Goal: Task Accomplishment & Management: Manage account settings

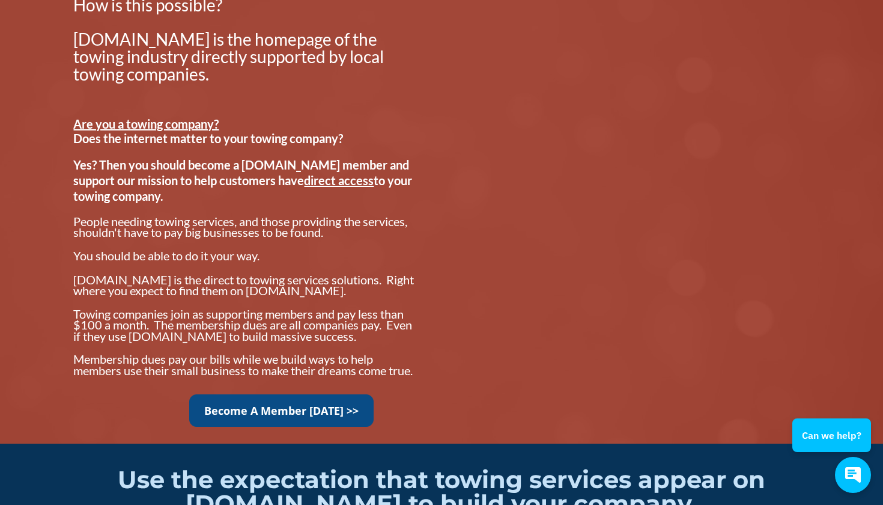
scroll to position [870, 0]
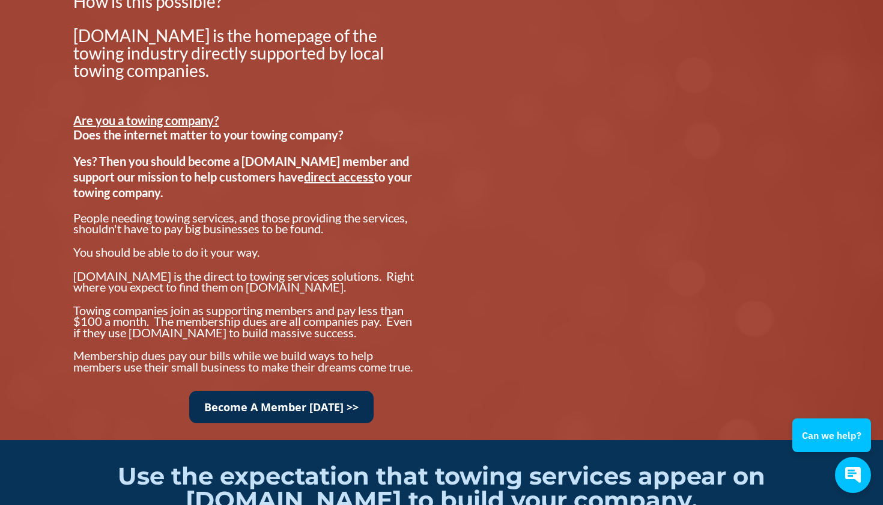
click at [300, 415] on link "Become A Member Today >>" at bounding box center [281, 407] width 184 height 33
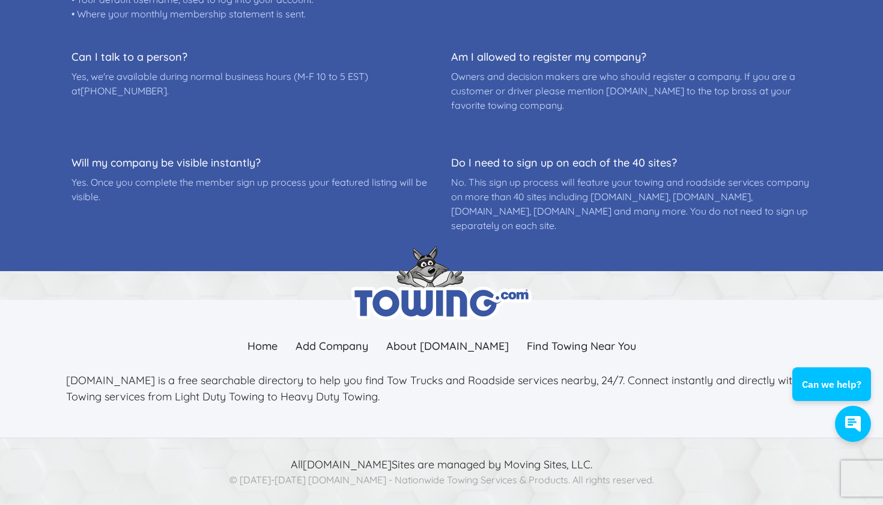
scroll to position [632, 0]
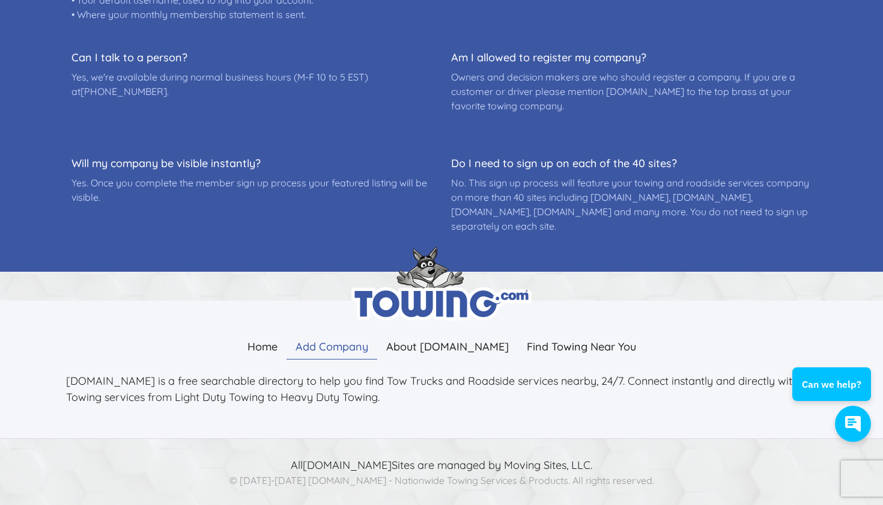
click at [351, 348] on link "Add Company" at bounding box center [332, 346] width 91 height 26
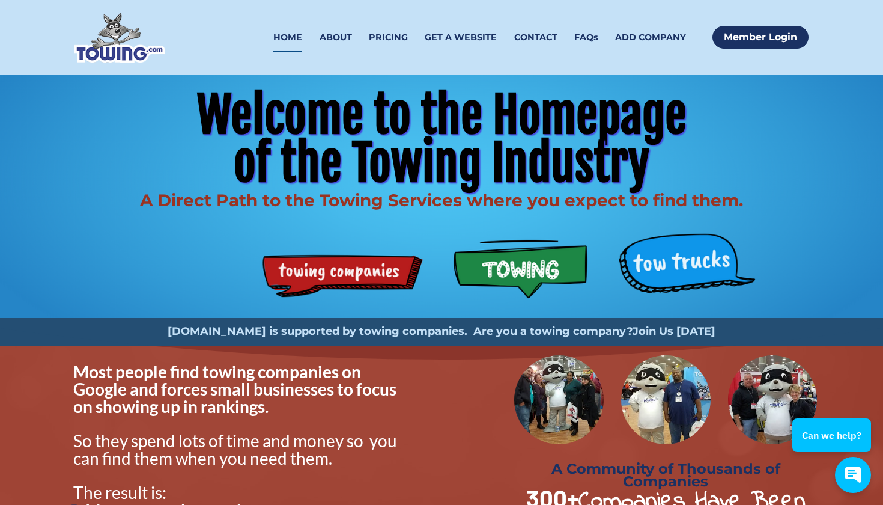
click at [635, 326] on strong "Join Us Today" at bounding box center [674, 330] width 83 height 13
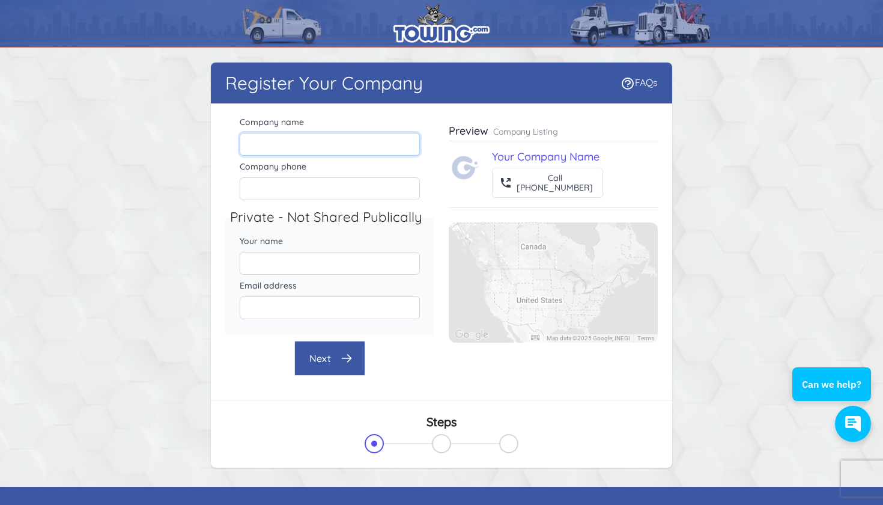
click at [345, 142] on input "Company name" at bounding box center [330, 144] width 180 height 23
type input "r"
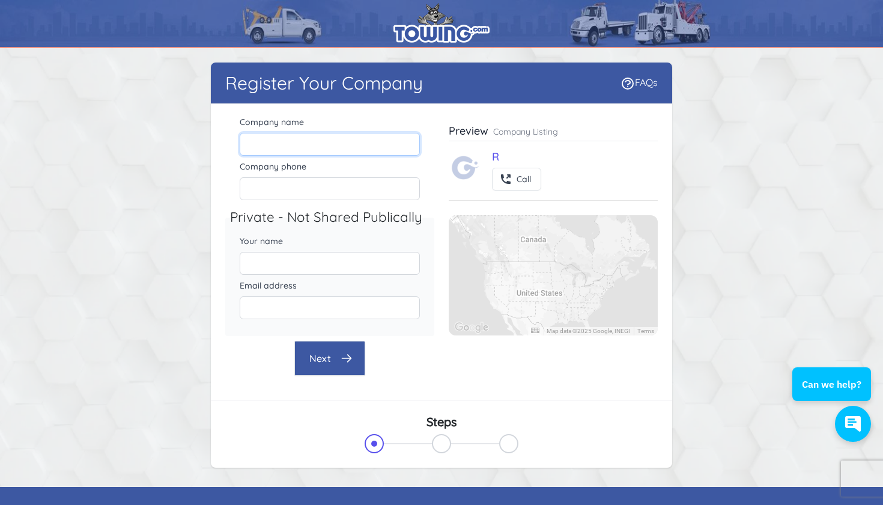
type input "Roadside-Pro"
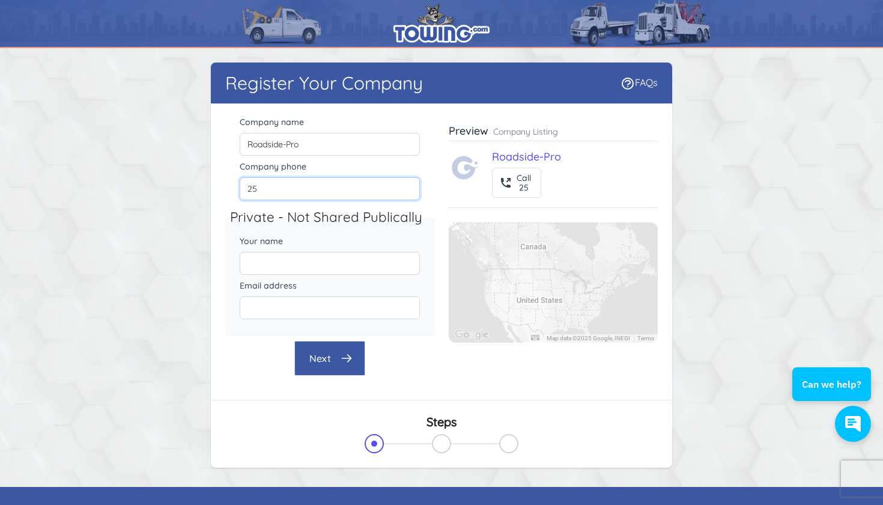
type input "256"
type input "2564818646"
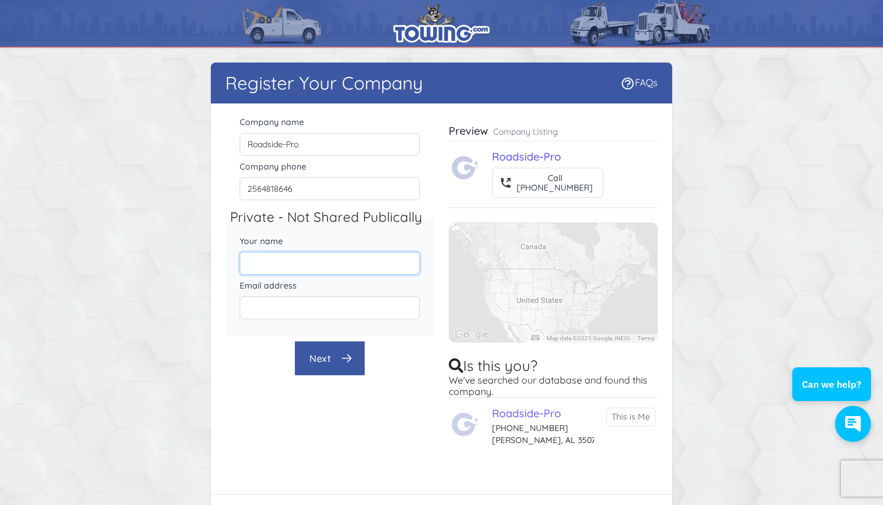
click at [330, 261] on input "Your name" at bounding box center [330, 263] width 180 height 23
type input "taylor"
type input "taylor@roadside-pro.com"
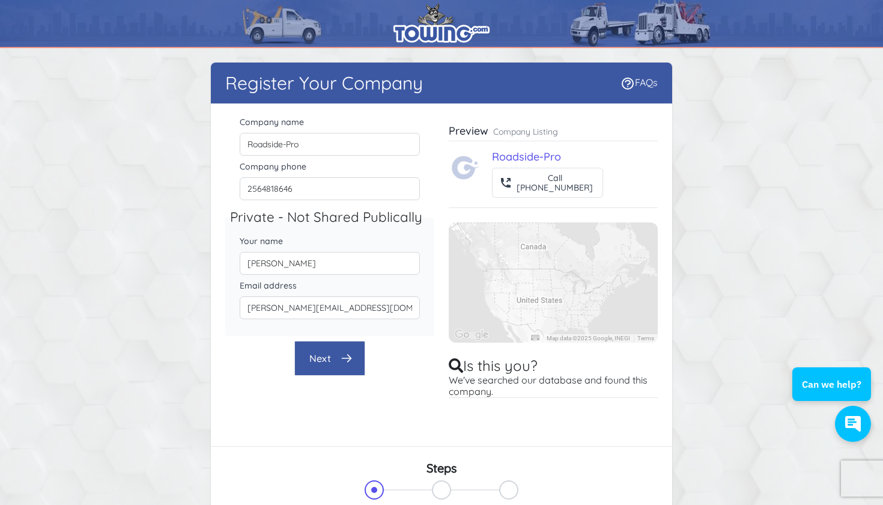
click at [327, 346] on button "Next" at bounding box center [329, 358] width 71 height 35
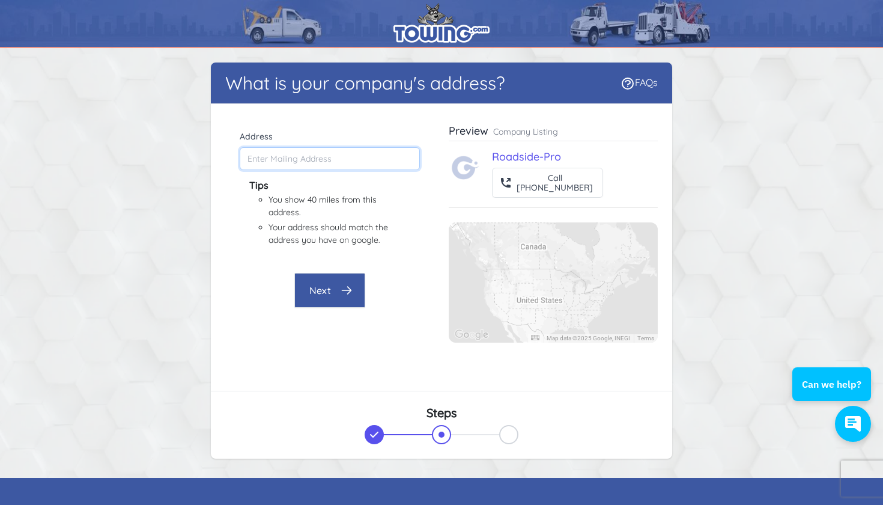
click at [307, 164] on input "Address" at bounding box center [330, 158] width 180 height 23
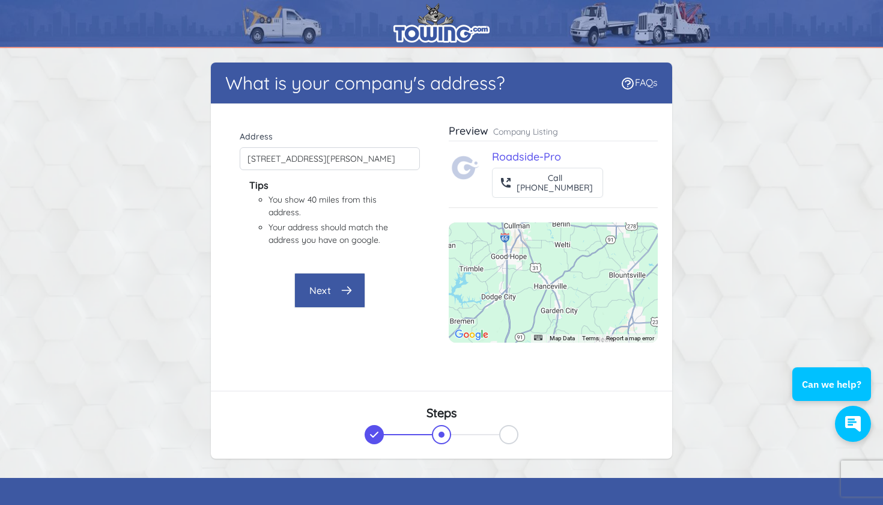
type input "106 Hobert Warren St NE, Hanceville, AL 35077, USA"
click at [336, 285] on button "Next" at bounding box center [329, 290] width 71 height 35
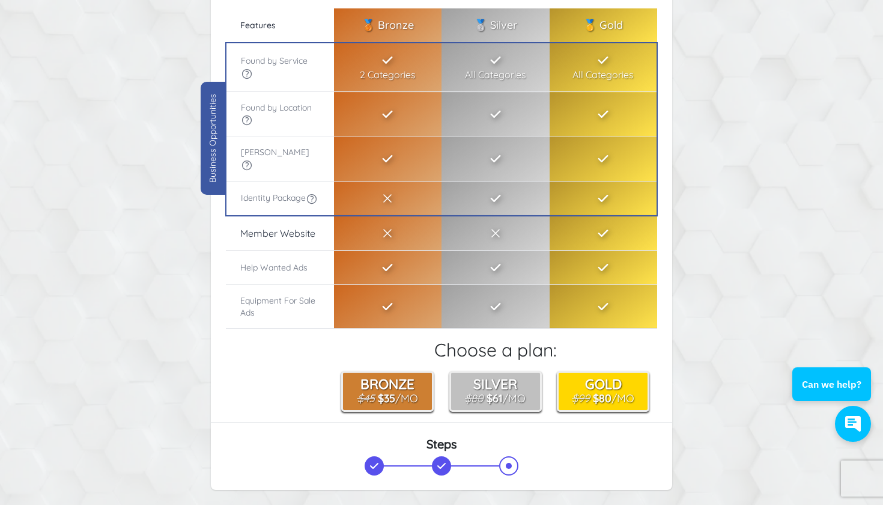
scroll to position [121, 0]
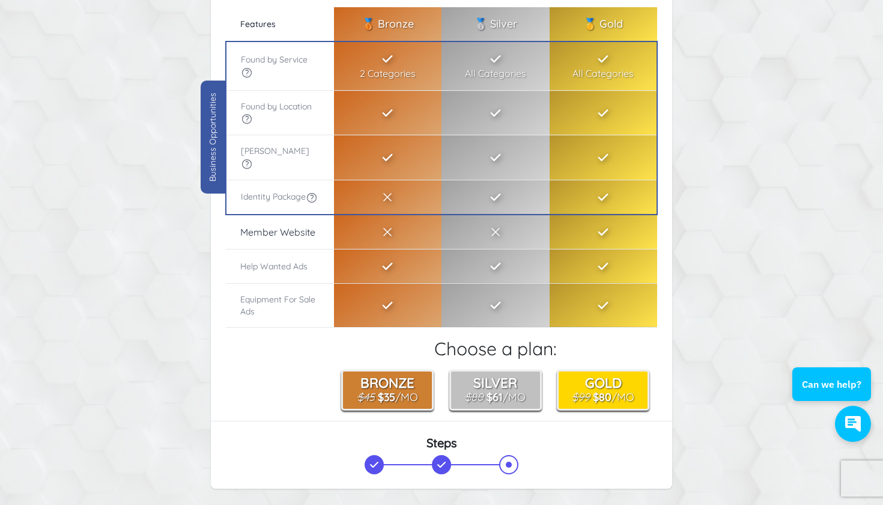
click at [245, 73] on icon at bounding box center [247, 73] width 12 height 12
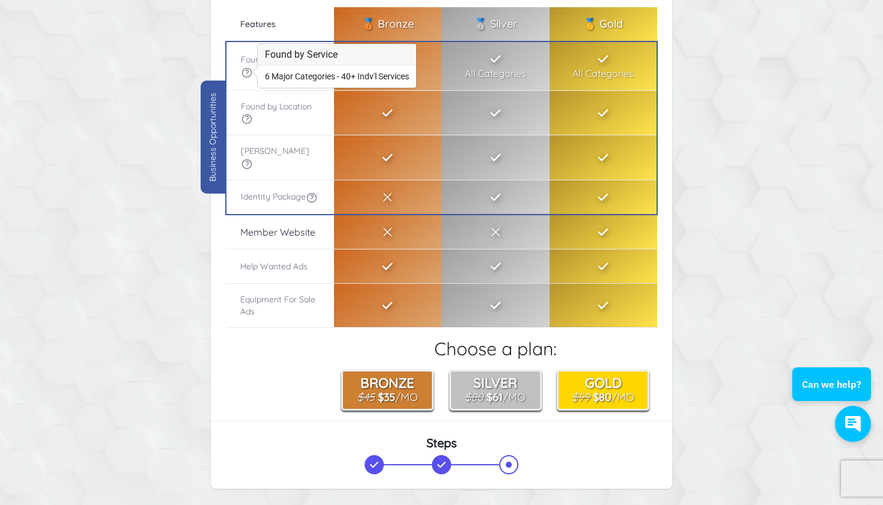
click at [155, 121] on div "Choose Account Type FAQs There were errors with your submission Company name Ro…" at bounding box center [441, 218] width 769 height 552
click at [283, 31] on th "Feature by Features" at bounding box center [280, 24] width 108 height 34
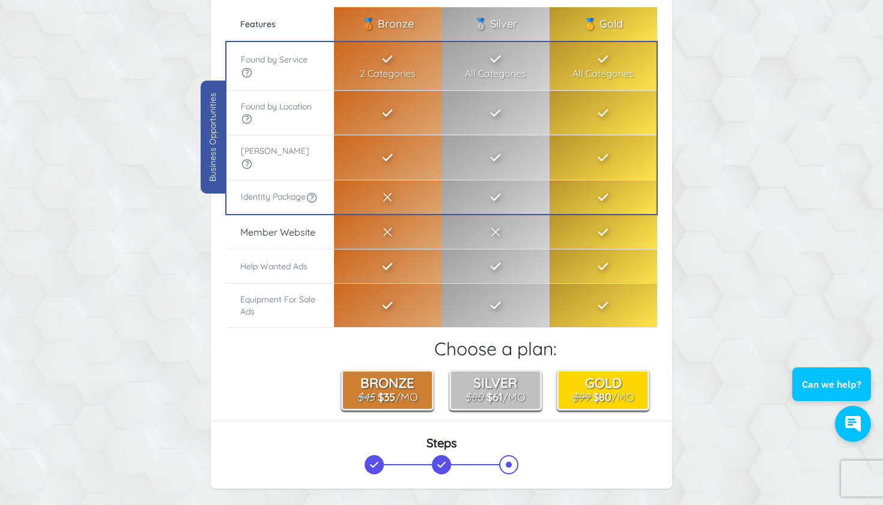
click at [306, 198] on icon at bounding box center [312, 198] width 12 height 12
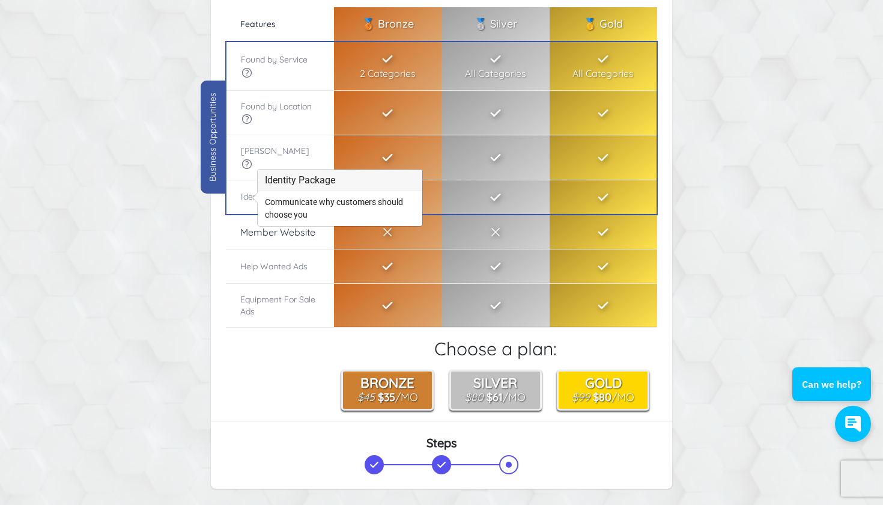
click at [306, 198] on icon at bounding box center [312, 198] width 12 height 12
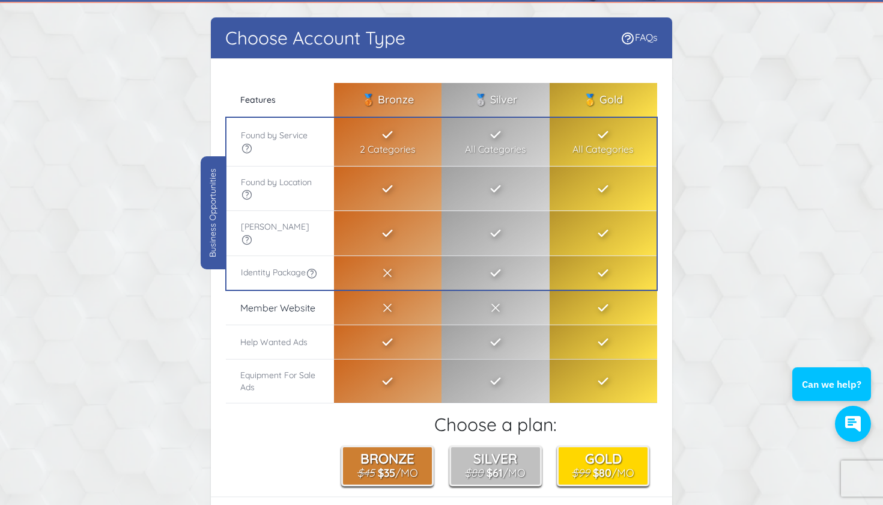
scroll to position [41, 0]
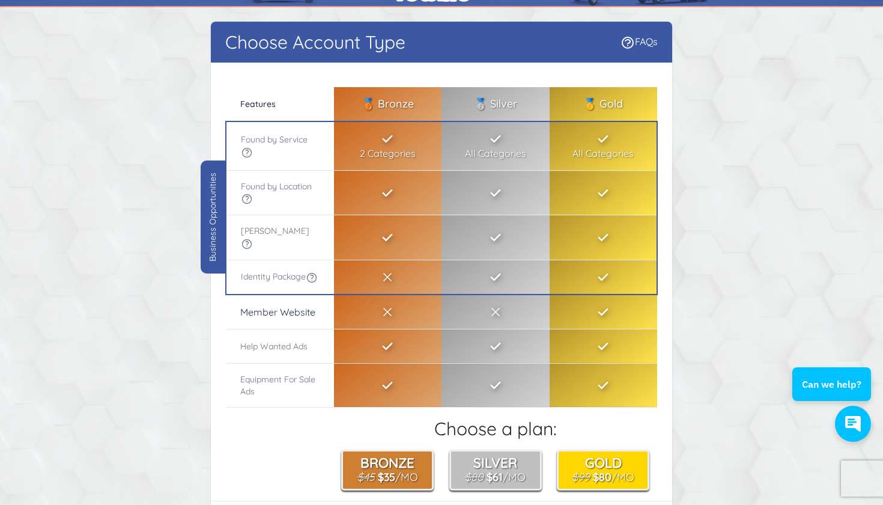
click at [263, 101] on span "Features" at bounding box center [257, 104] width 35 height 11
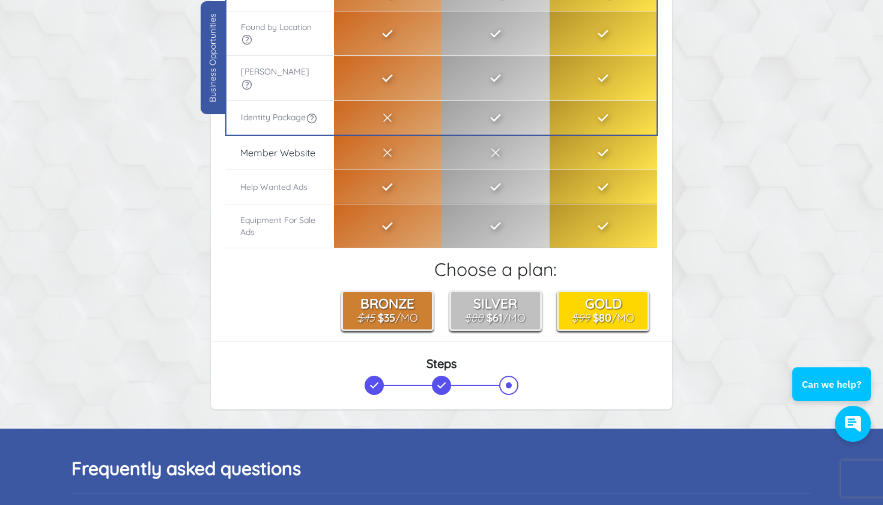
scroll to position [282, 0]
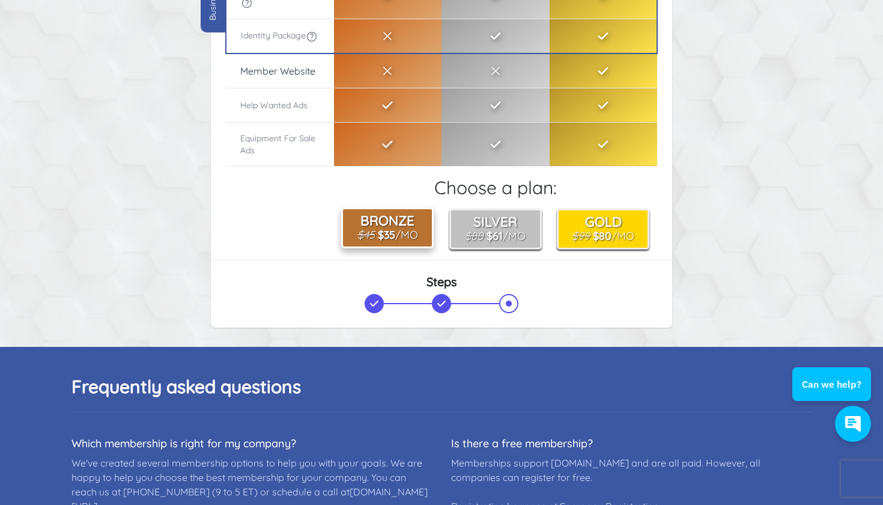
click at [392, 232] on b "$35" at bounding box center [386, 234] width 17 height 13
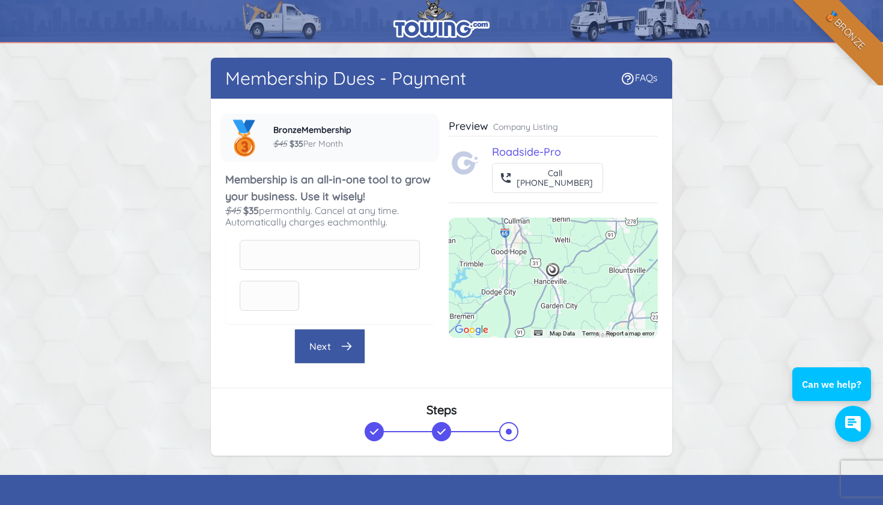
scroll to position [7, 0]
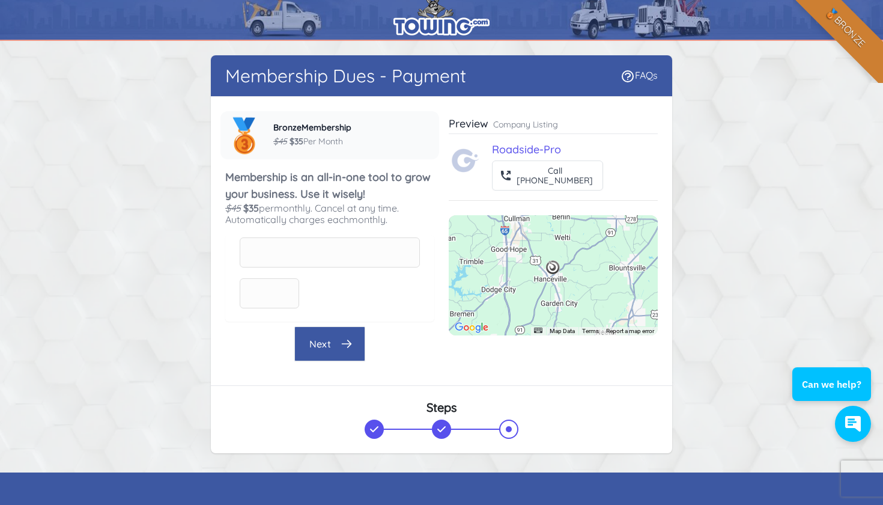
click at [428, 35] on img at bounding box center [442, 16] width 96 height 40
click at [428, 32] on img at bounding box center [442, 16] width 96 height 40
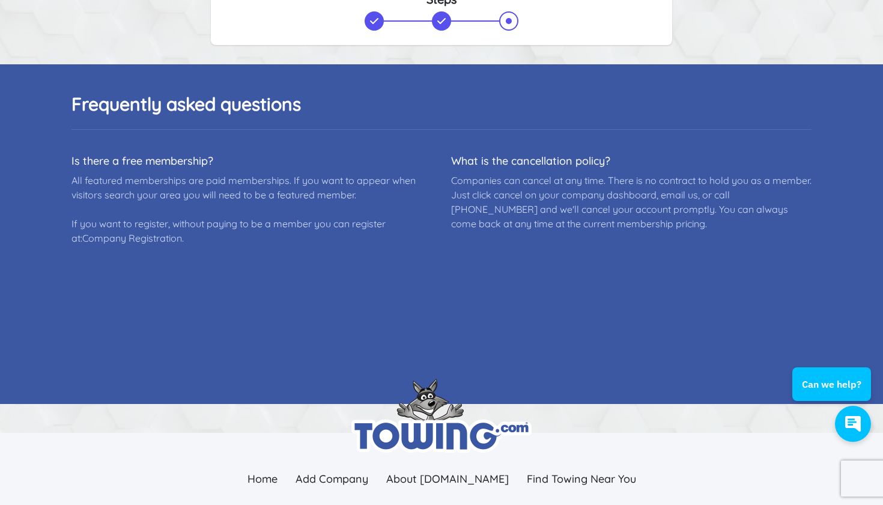
scroll to position [425, 0]
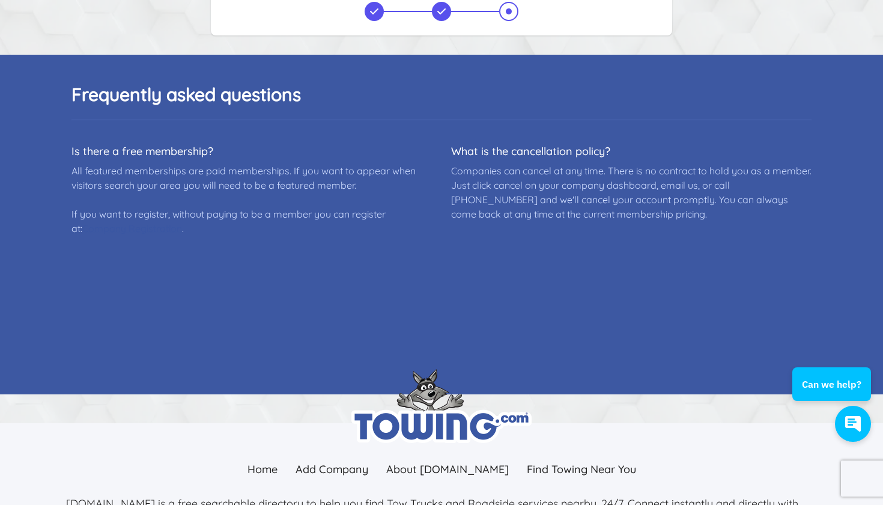
click at [137, 231] on link "Company Registration" at bounding box center [132, 228] width 100 height 12
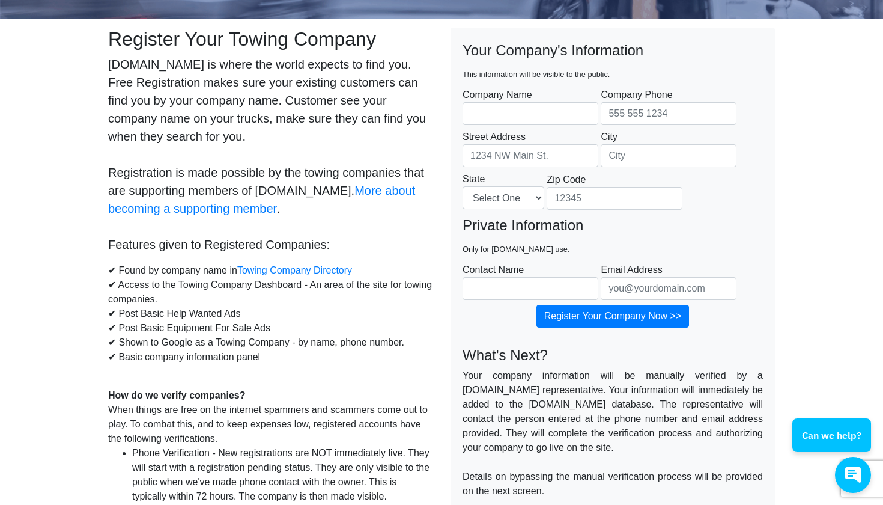
scroll to position [103, 0]
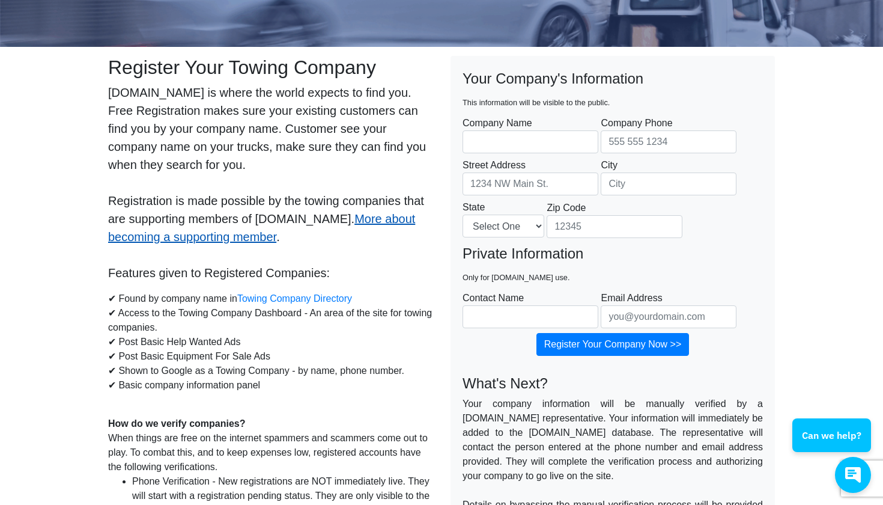
click at [333, 222] on link "More about becoming a supporting member" at bounding box center [261, 227] width 307 height 31
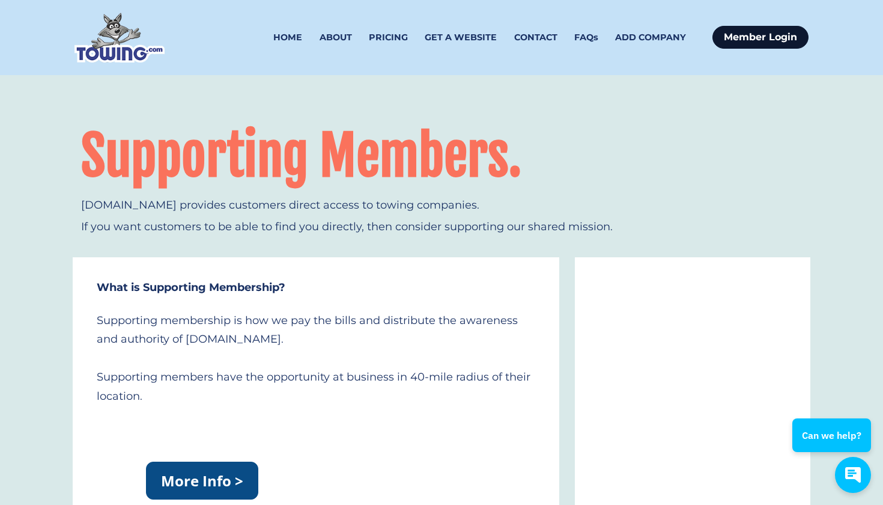
click at [740, 47] on link "Member Login" at bounding box center [761, 37] width 96 height 23
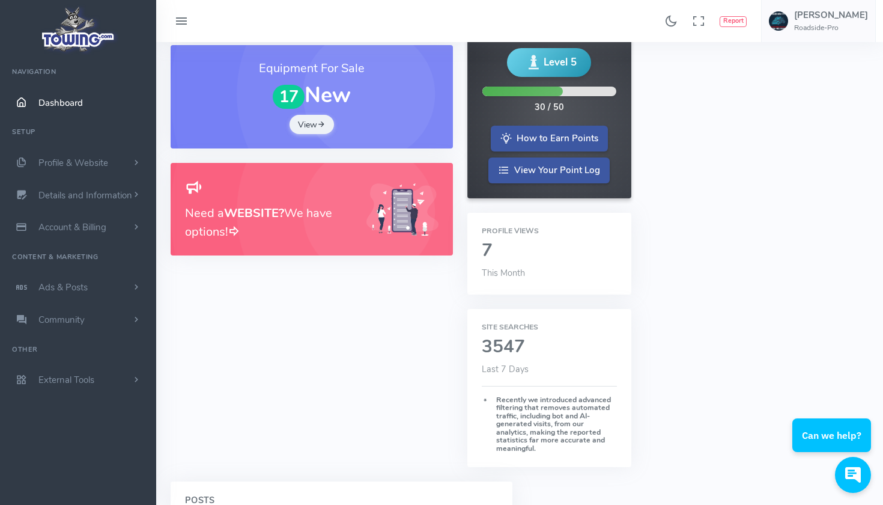
scroll to position [236, 0]
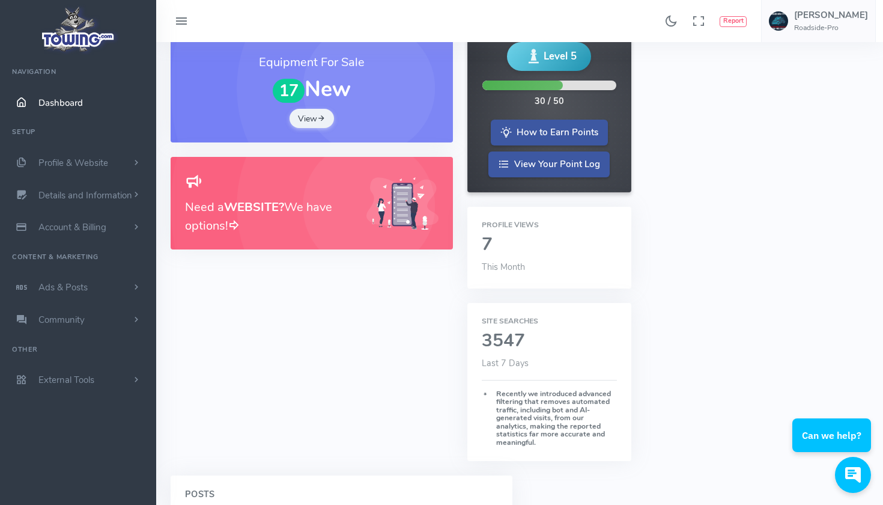
click at [490, 235] on h2 "7" at bounding box center [549, 245] width 135 height 20
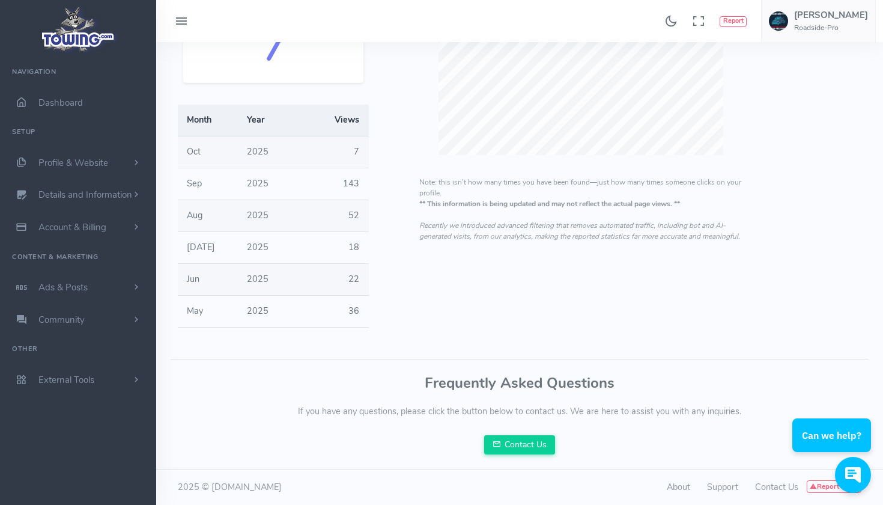
scroll to position [106, 0]
click at [93, 290] on link "Ads & Posts" at bounding box center [78, 287] width 156 height 32
click at [99, 225] on span "Account & Billing" at bounding box center [72, 227] width 68 height 12
click at [83, 195] on span "Details and Information" at bounding box center [85, 195] width 94 height 12
click at [96, 244] on small "Search Engine Settings" at bounding box center [97, 244] width 74 height 10
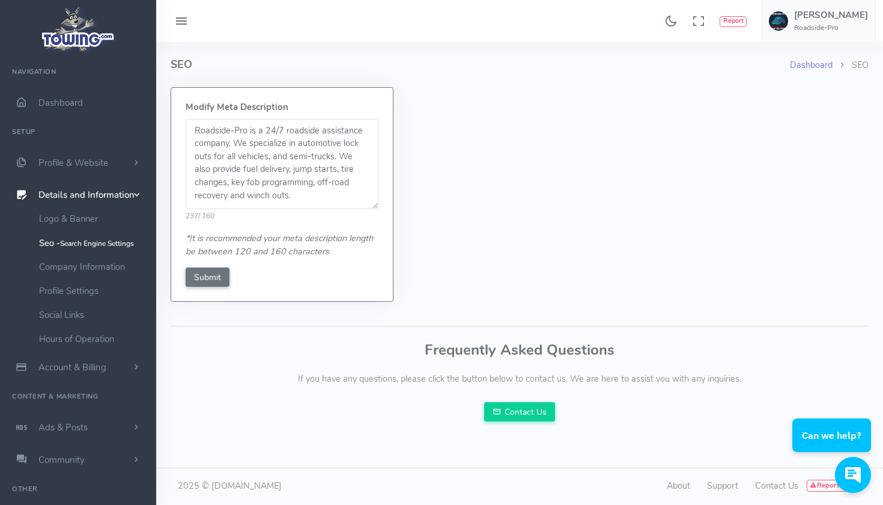
click at [196, 157] on textarea "Roadside-Pro is a 24/7 roadside assistance company. We specialize in automotive…" at bounding box center [282, 164] width 193 height 90
type textarea "Roadside-Pro is a 24/7 roadside assistance company. We specialize in automotive…"
click at [222, 277] on input "Submit" at bounding box center [208, 276] width 44 height 19
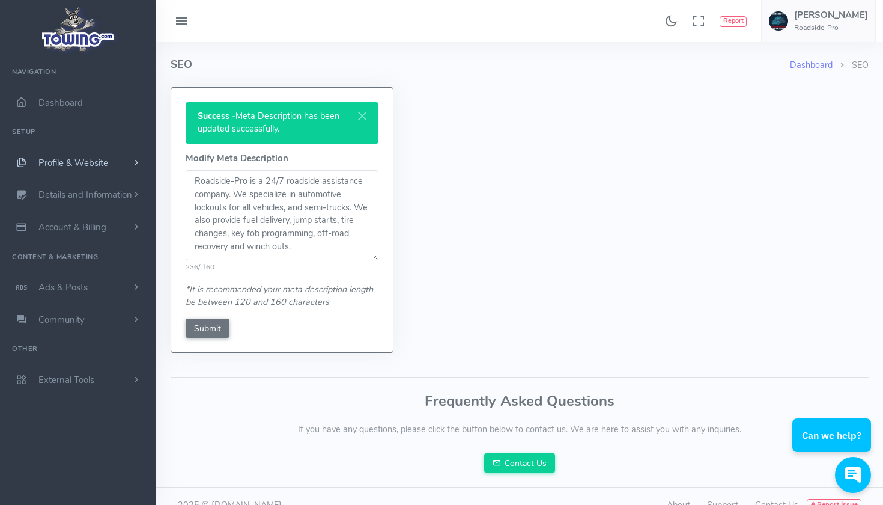
click at [99, 157] on span "Profile & Website" at bounding box center [73, 163] width 70 height 12
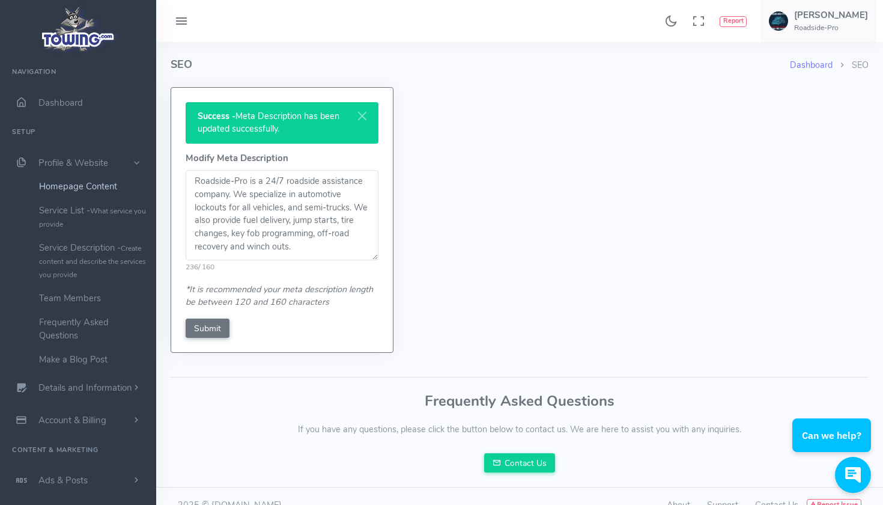
click at [99, 181] on link "Homepage Content" at bounding box center [93, 186] width 126 height 24
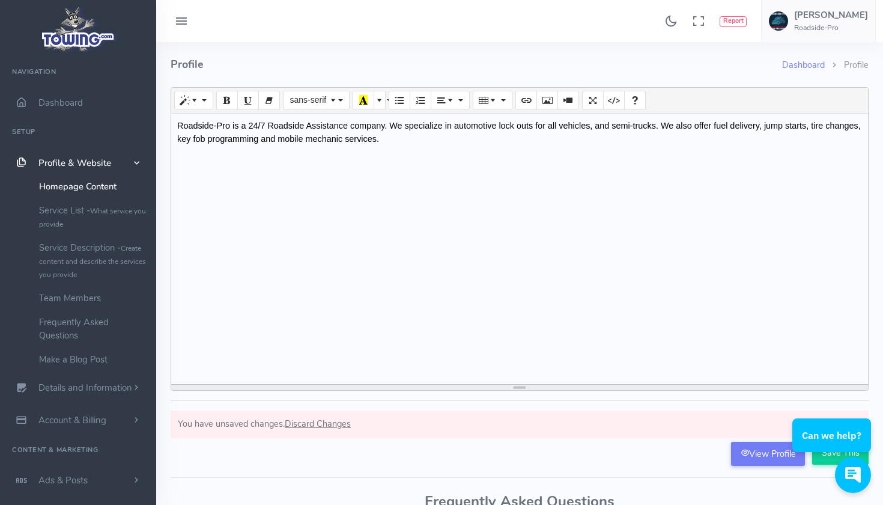
click at [519, 127] on span "Roadside-Pro is a 24/7 Roadside Assistance company. We specialize in automotive…" at bounding box center [519, 132] width 684 height 23
click at [829, 385] on html "Can we help?" at bounding box center [832, 385] width 103 height 0
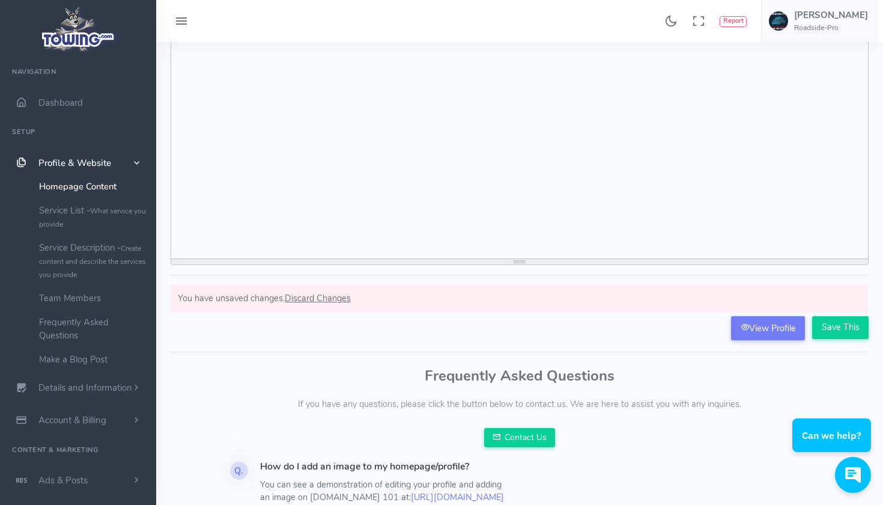
scroll to position [148, 0]
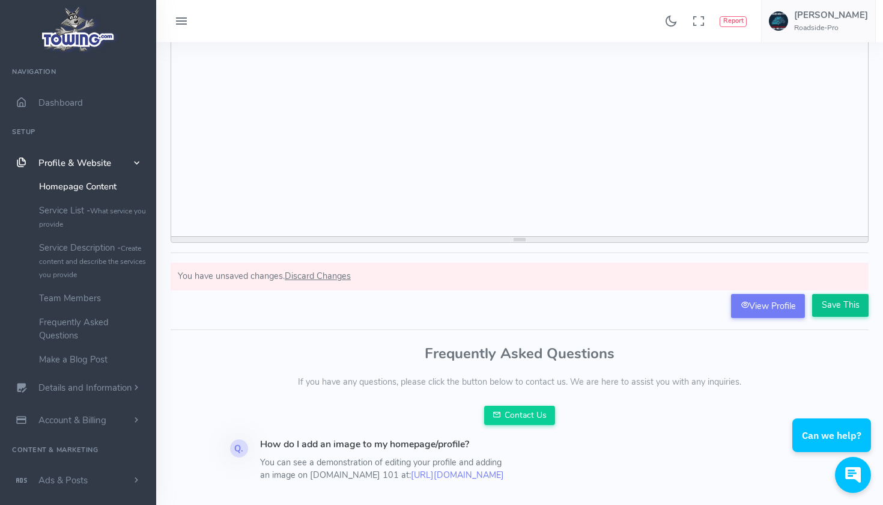
click at [840, 298] on input "Save This" at bounding box center [840, 305] width 56 height 23
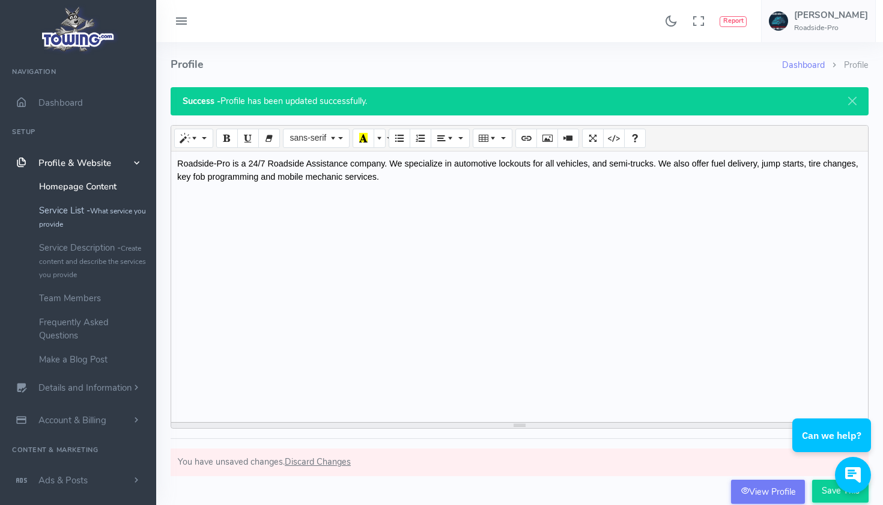
click at [75, 213] on link "Service List - What service you provide" at bounding box center [93, 216] width 126 height 37
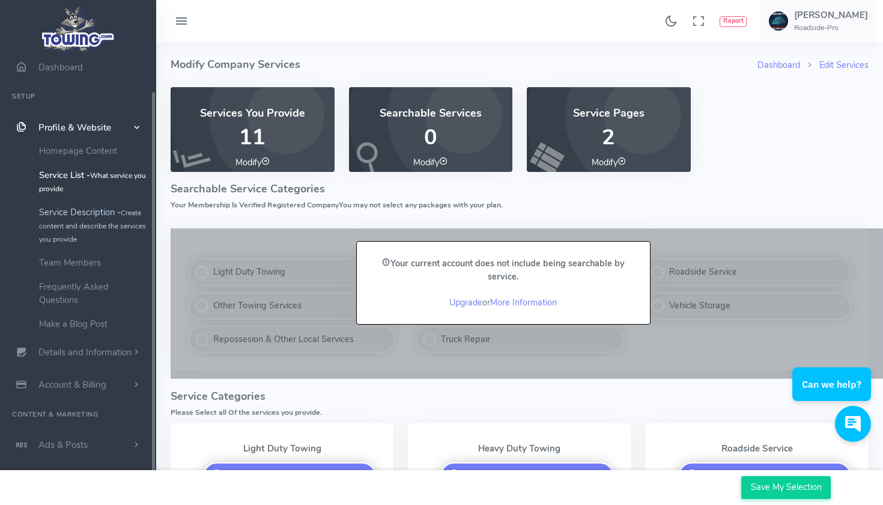
scroll to position [38, 0]
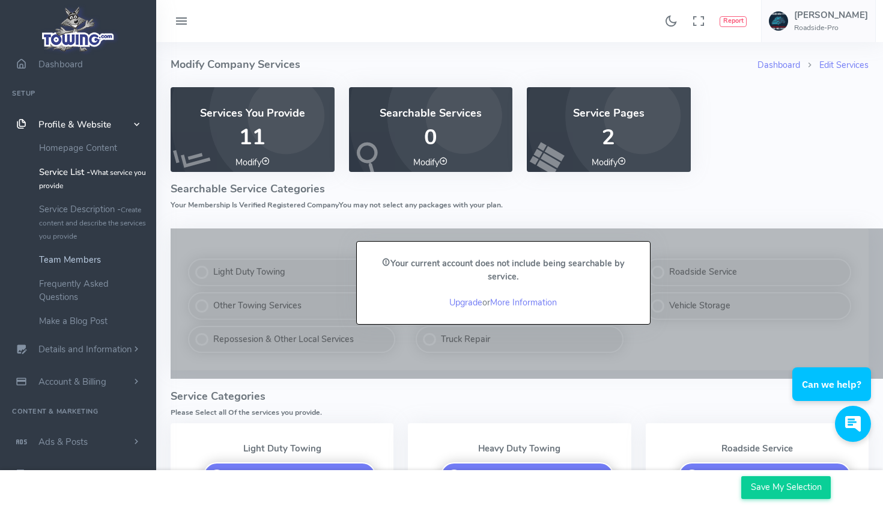
click at [74, 251] on link "Team Members" at bounding box center [93, 260] width 126 height 24
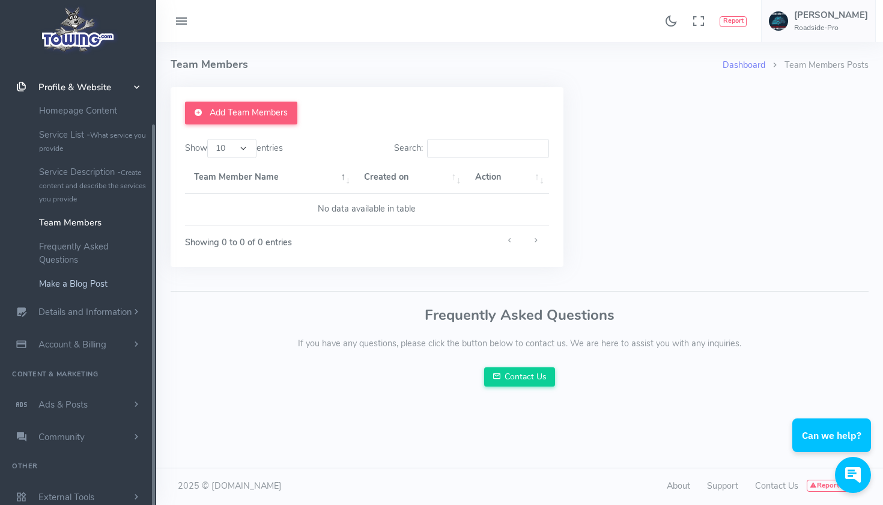
scroll to position [75, 0]
click at [68, 309] on span "Details and Information" at bounding box center [85, 313] width 94 height 12
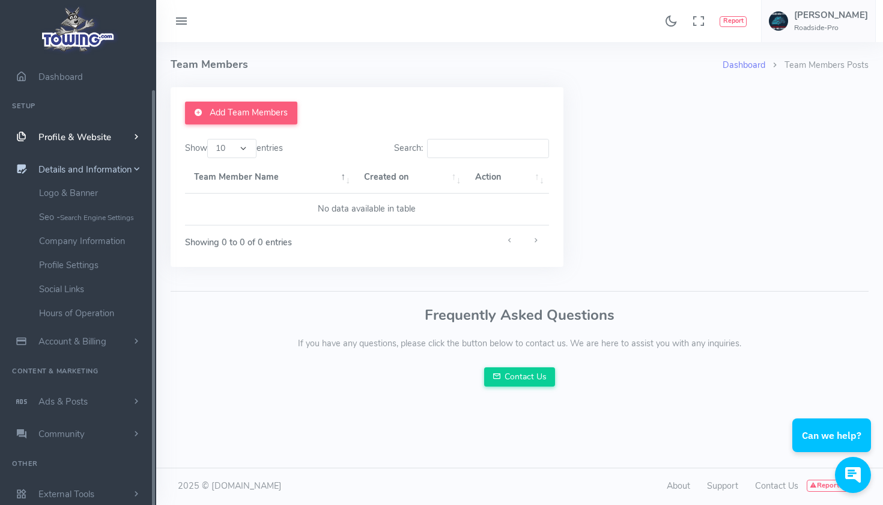
scroll to position [22, 0]
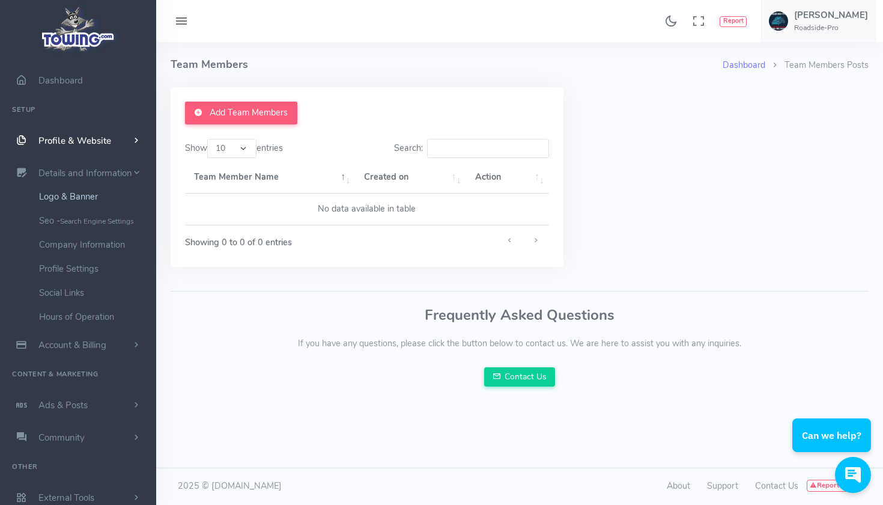
click at [81, 194] on link "Logo & Banner" at bounding box center [93, 196] width 126 height 24
